Goal: Task Accomplishment & Management: Manage account settings

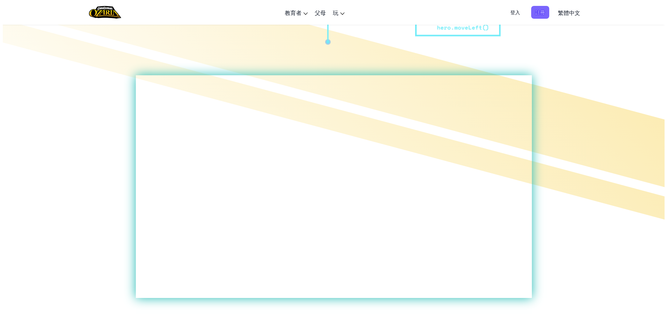
scroll to position [139, 0]
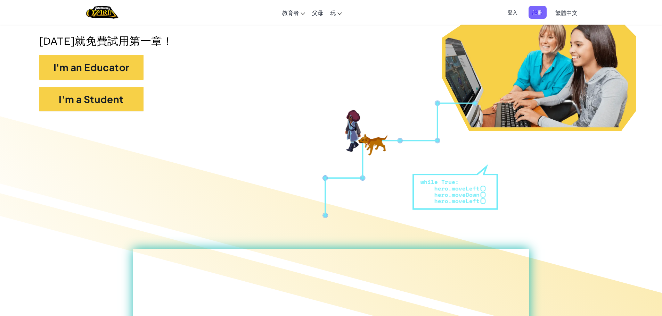
click at [514, 10] on span "登入" at bounding box center [512, 12] width 18 height 13
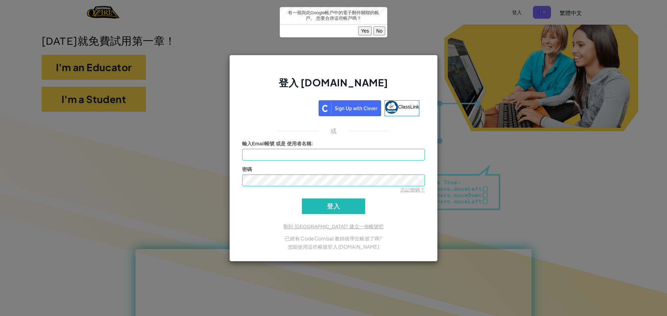
click at [354, 25] on div "Yes No" at bounding box center [333, 30] width 107 height 13
drag, startPoint x: 356, startPoint y: 28, endPoint x: 368, endPoint y: 29, distance: 12.2
click at [359, 29] on div "Yes No" at bounding box center [333, 30] width 107 height 13
click at [368, 29] on button "Yes" at bounding box center [365, 30] width 14 height 9
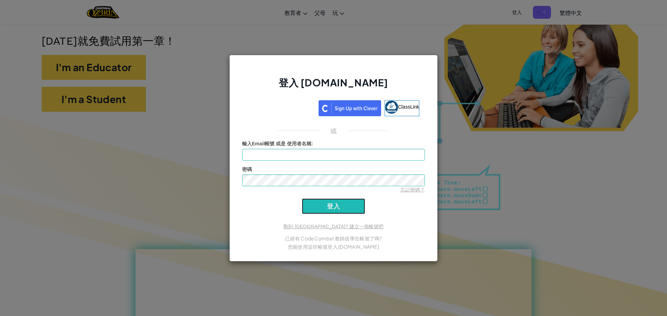
click at [348, 202] on input "登入" at bounding box center [333, 207] width 63 height 16
